Goal: Use online tool/utility: Utilize a website feature to perform a specific function

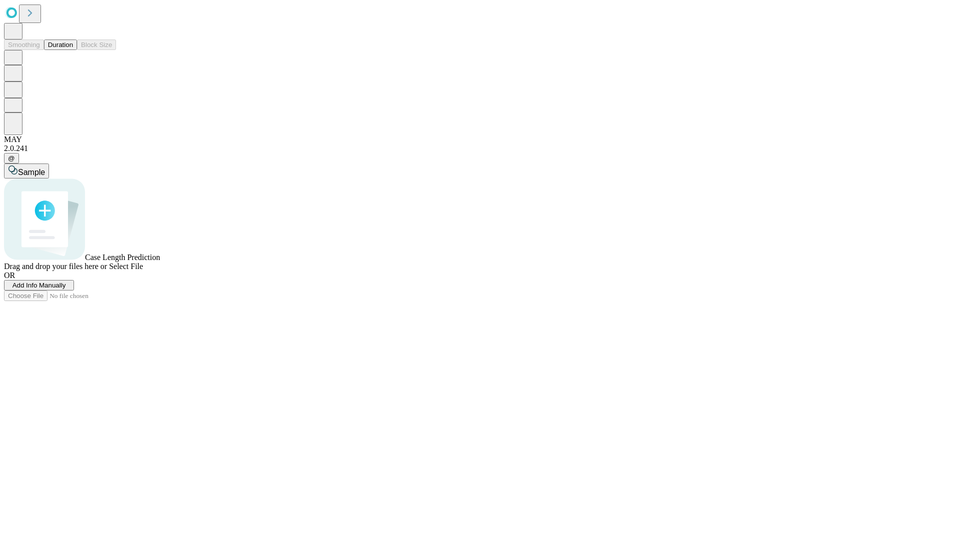
click at [66, 289] on span "Add Info Manually" at bounding box center [38, 284] width 53 height 7
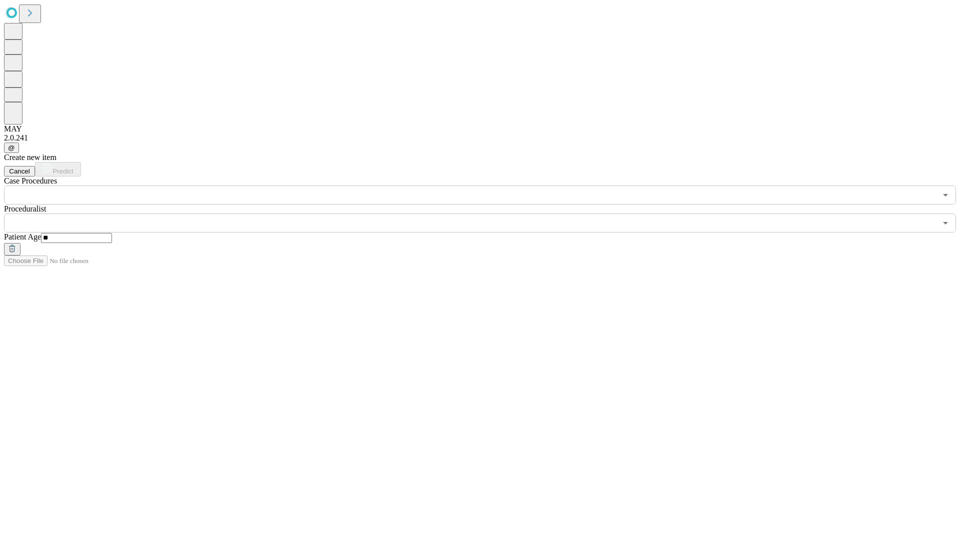
type input "**"
click at [487, 213] on input "text" at bounding box center [470, 222] width 932 height 19
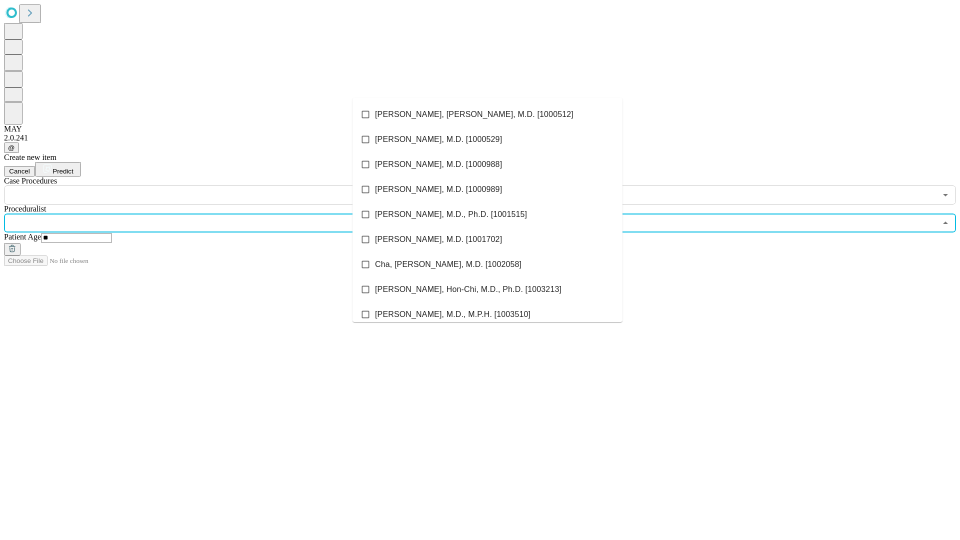
click at [487, 114] on li "[PERSON_NAME], [PERSON_NAME], M.D. [1000512]" at bounding box center [487, 114] width 270 height 25
click at [210, 185] on input "text" at bounding box center [470, 194] width 932 height 19
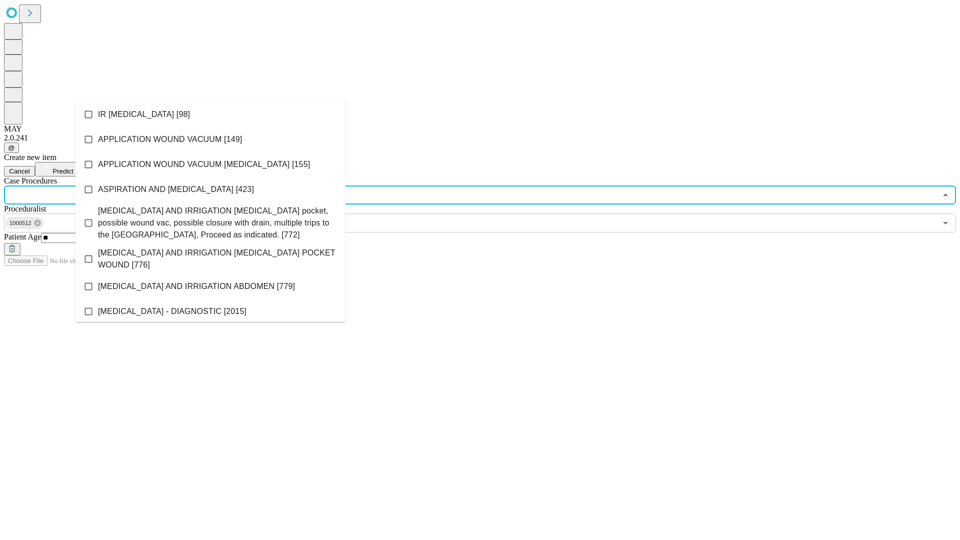
click at [210, 114] on li "IR [MEDICAL_DATA] [98]" at bounding box center [210, 114] width 270 height 25
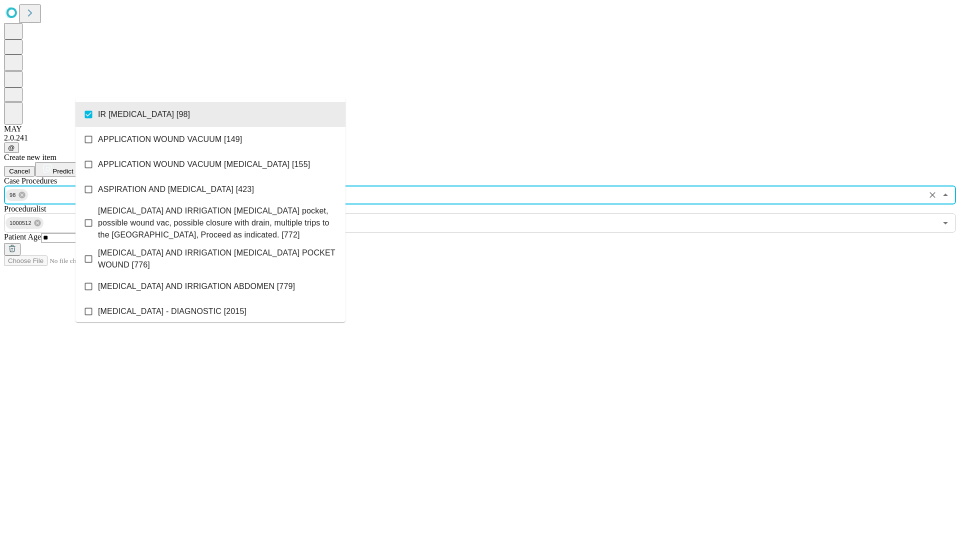
click at [73, 167] on span "Predict" at bounding box center [62, 170] width 20 height 7
